Goal: Task Accomplishment & Management: Complete application form

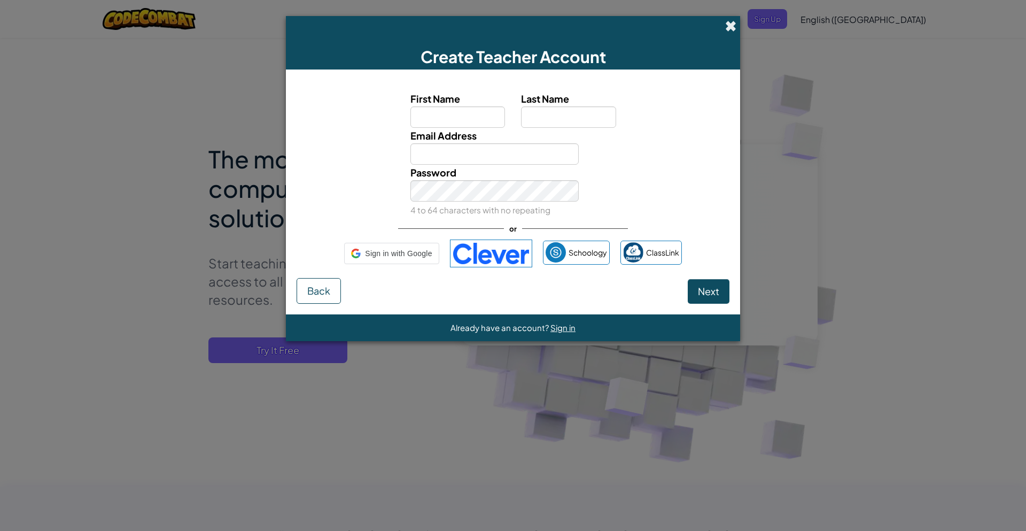
click at [727, 27] on span at bounding box center [730, 25] width 11 height 11
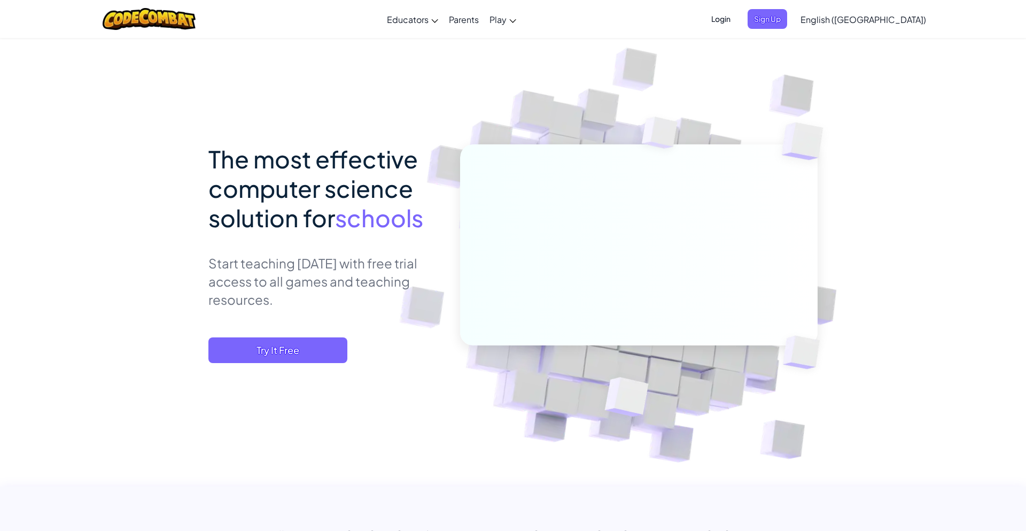
click at [295, 333] on div "The most effective computer science solution for schools Start teaching [DATE] …" at bounding box center [326, 253] width 236 height 219
click at [295, 338] on span "Try It Free" at bounding box center [277, 350] width 139 height 26
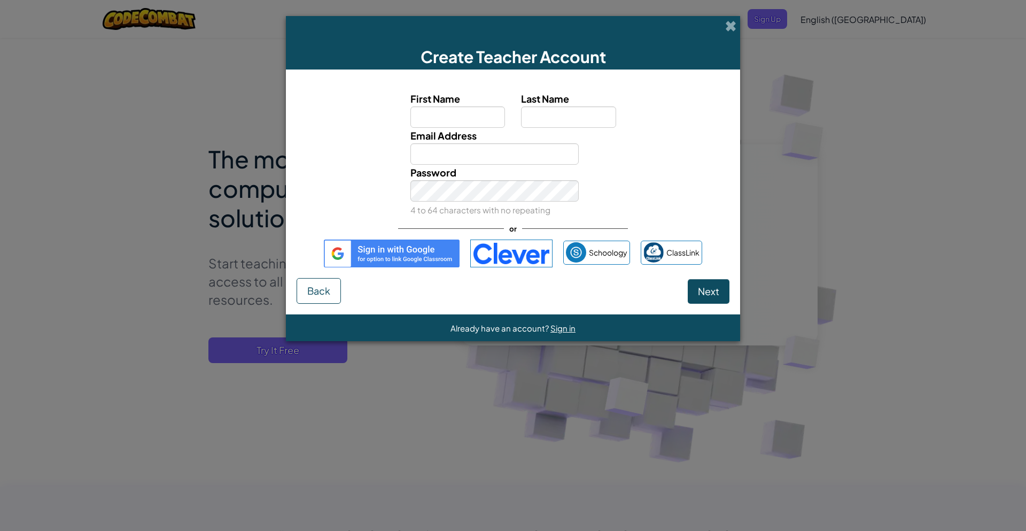
click at [713, 34] on div "Create Teacher Account" at bounding box center [513, 42] width 454 height 53
click at [732, 25] on span at bounding box center [730, 25] width 11 height 11
